Goal: Task Accomplishment & Management: Manage account settings

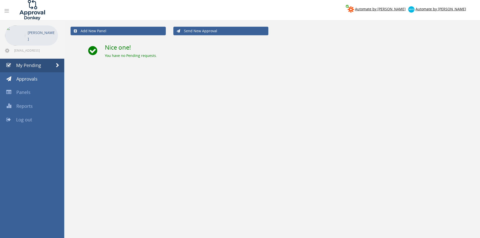
drag, startPoint x: 0, startPoint y: 0, endPoint x: 25, endPoint y: 117, distance: 119.8
click at [25, 117] on span "Log out" at bounding box center [24, 120] width 16 height 6
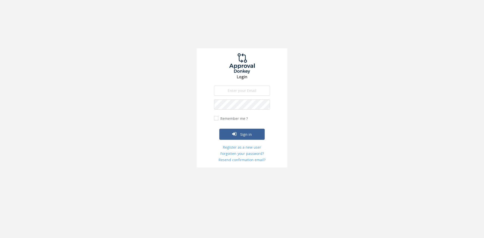
click at [262, 92] on input "email" at bounding box center [242, 91] width 56 height 10
type input "[EMAIL_ADDRESS][DOMAIN_NAME]"
click at [219, 129] on button "Sign in" at bounding box center [241, 134] width 45 height 11
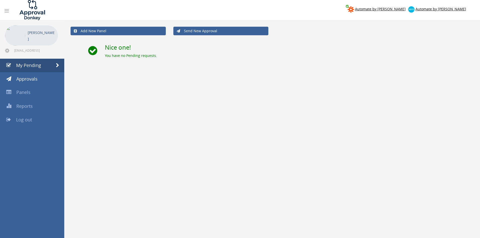
click at [31, 117] on span "Log out" at bounding box center [24, 120] width 16 height 6
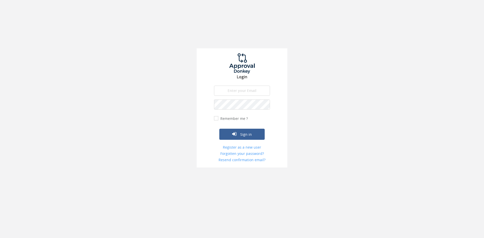
click at [243, 89] on input "email" at bounding box center [242, 91] width 56 height 10
type input "[EMAIL_ADDRESS][DOMAIN_NAME]"
click at [219, 129] on button "Sign in" at bounding box center [241, 134] width 45 height 11
